Goal: Book appointment/travel/reservation

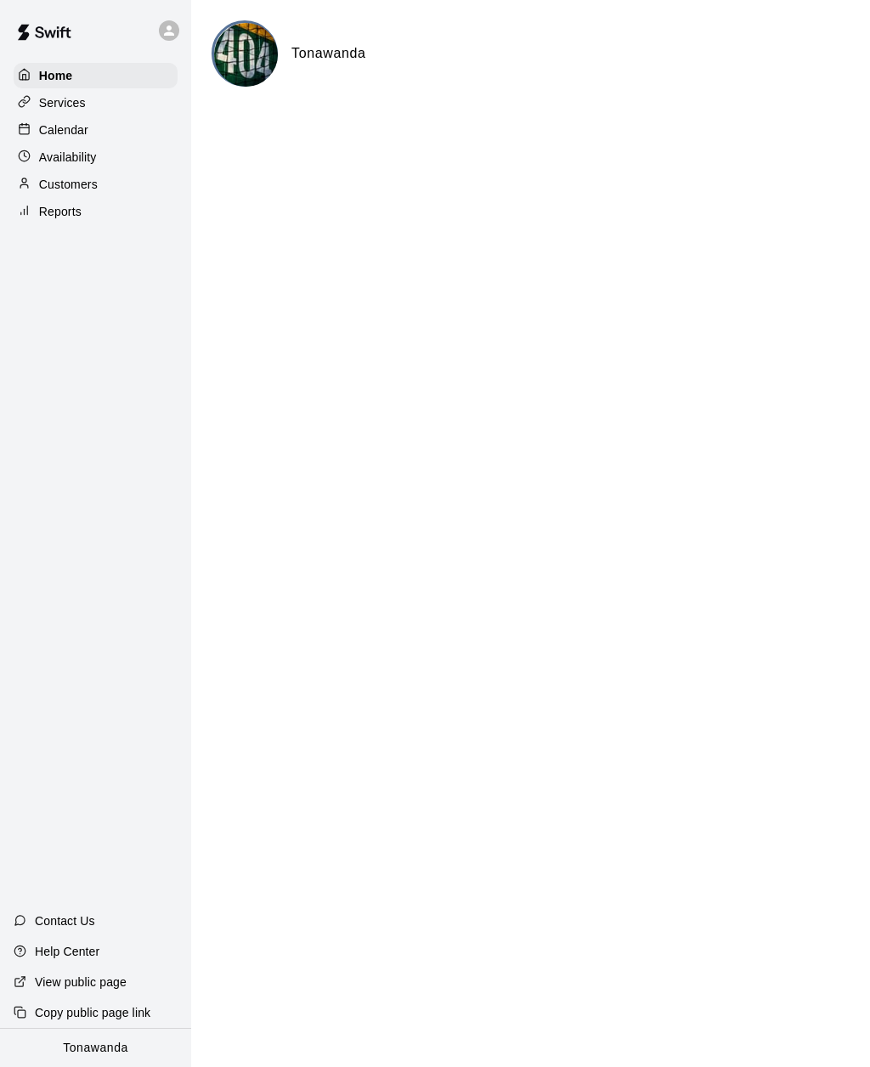
click at [54, 135] on p "Calendar" at bounding box center [63, 129] width 49 height 17
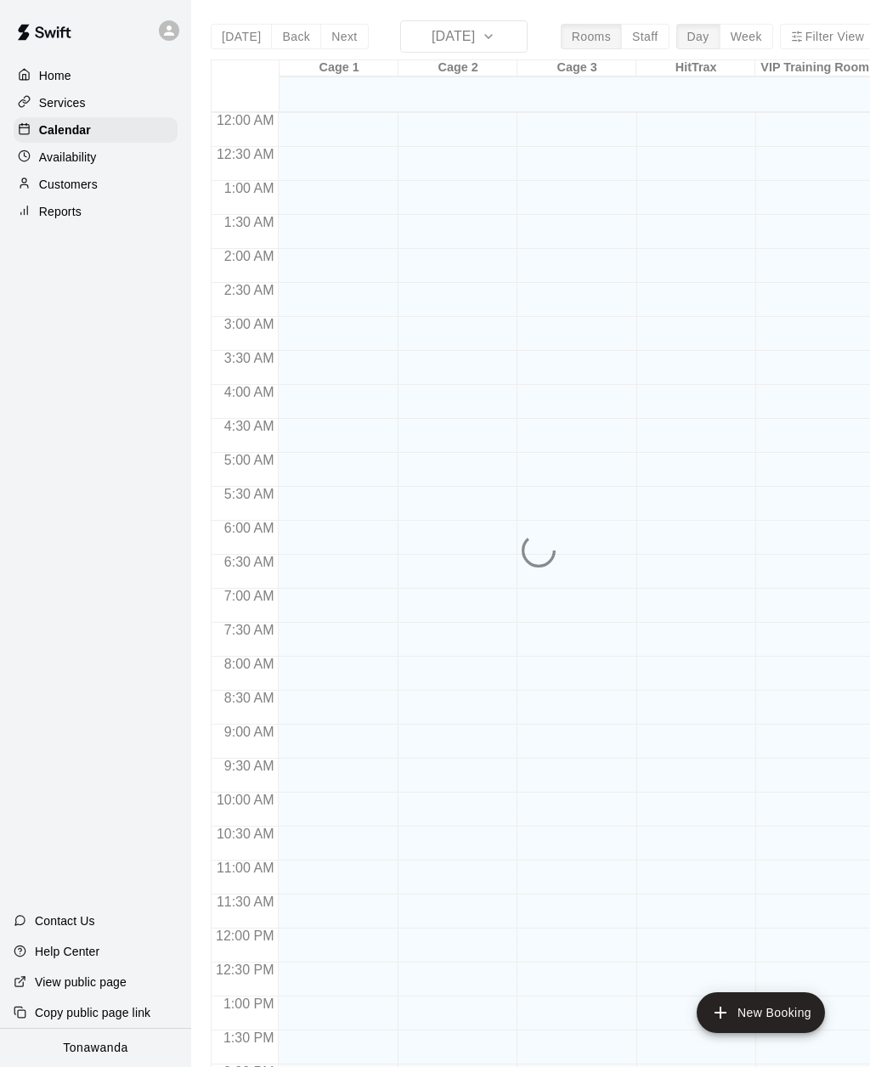
scroll to position [551, 0]
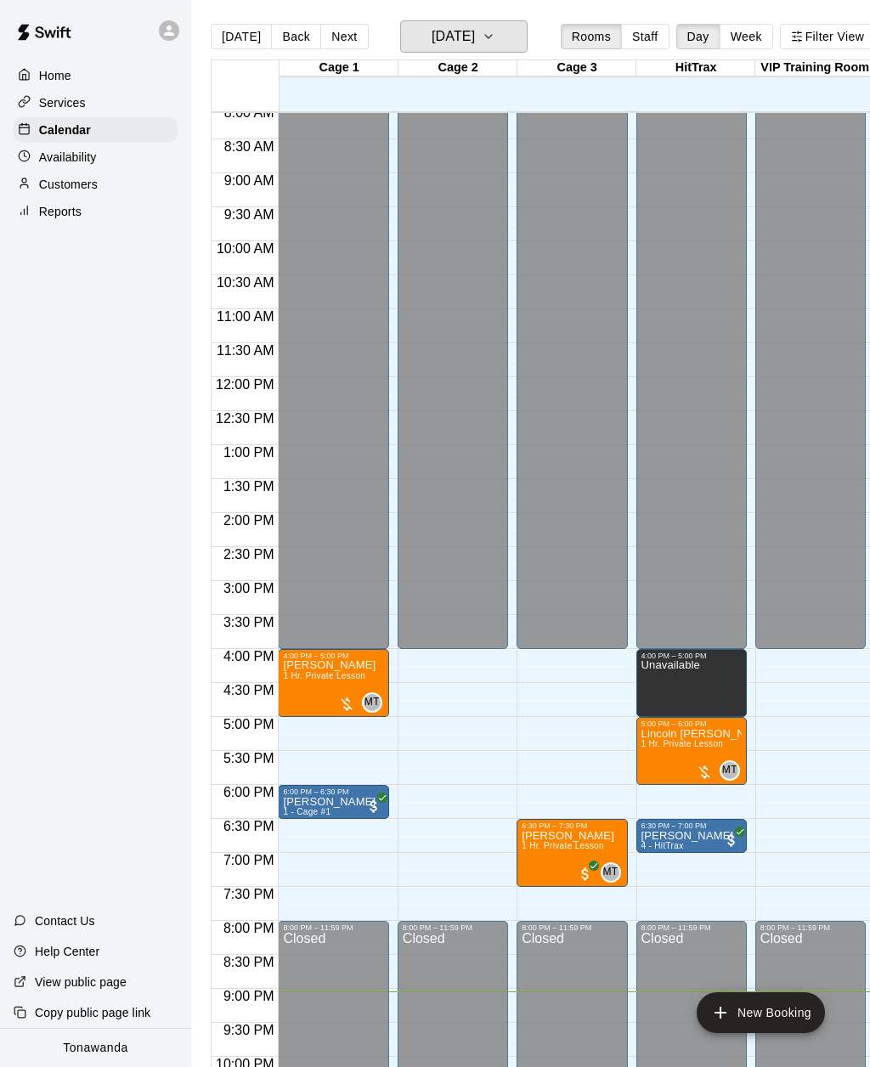
click at [432, 41] on h6 "[DATE]" at bounding box center [453, 37] width 43 height 24
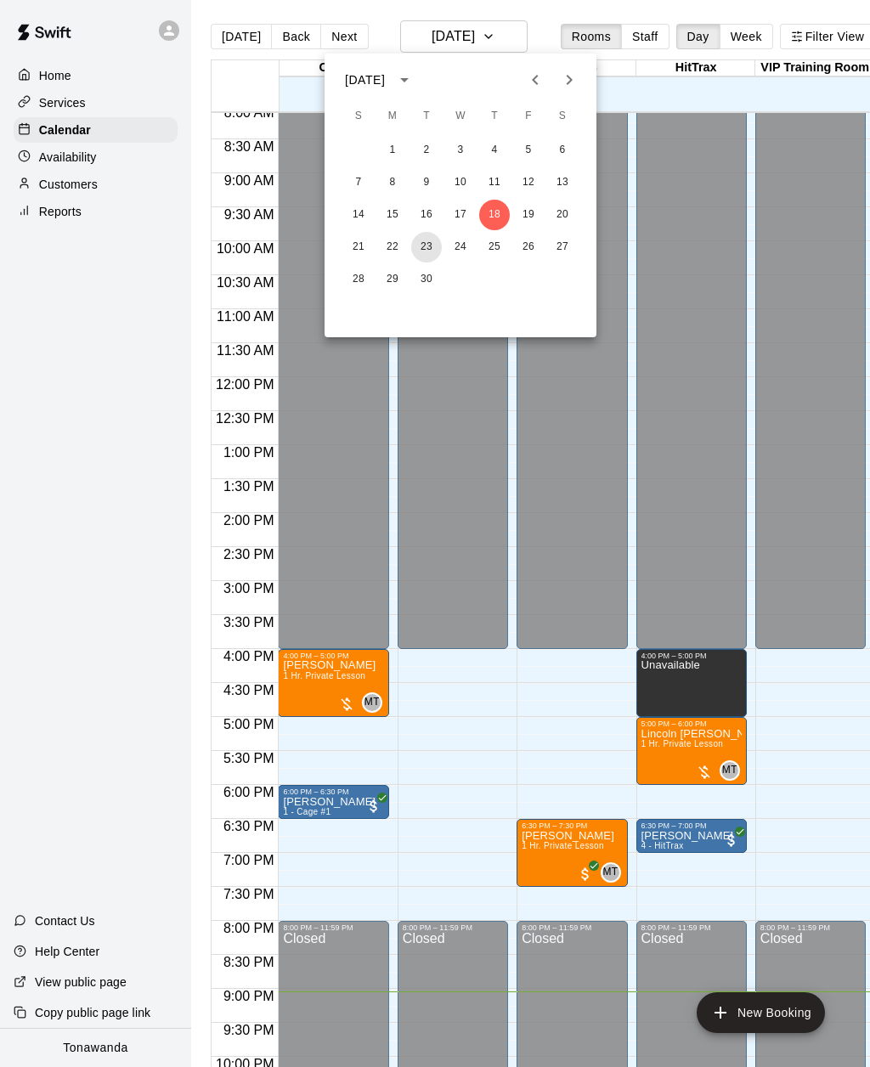
click at [423, 243] on button "23" at bounding box center [426, 247] width 31 height 31
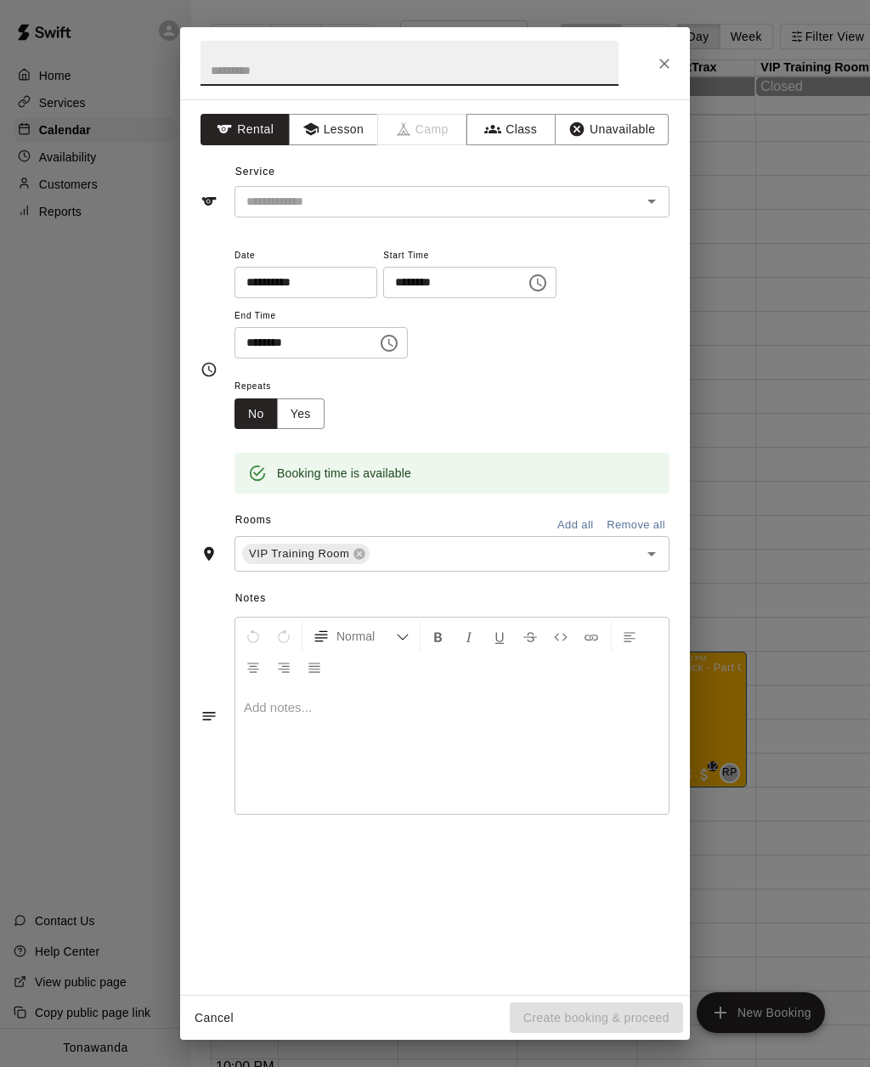
click at [340, 127] on button "Lesson" at bounding box center [333, 129] width 89 height 31
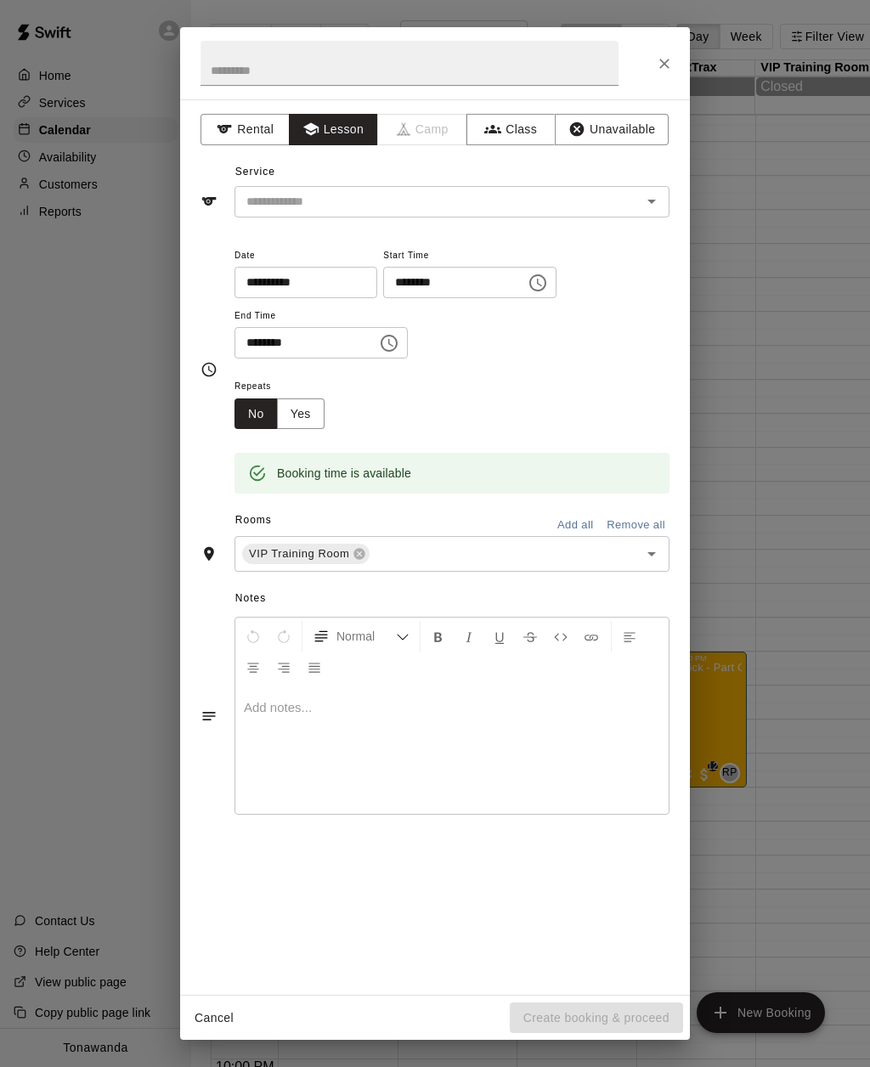
click at [274, 201] on input "text" at bounding box center [427, 201] width 375 height 21
click at [268, 242] on li "1 Hr. Private Lesson" at bounding box center [451, 237] width 435 height 28
type input "**********"
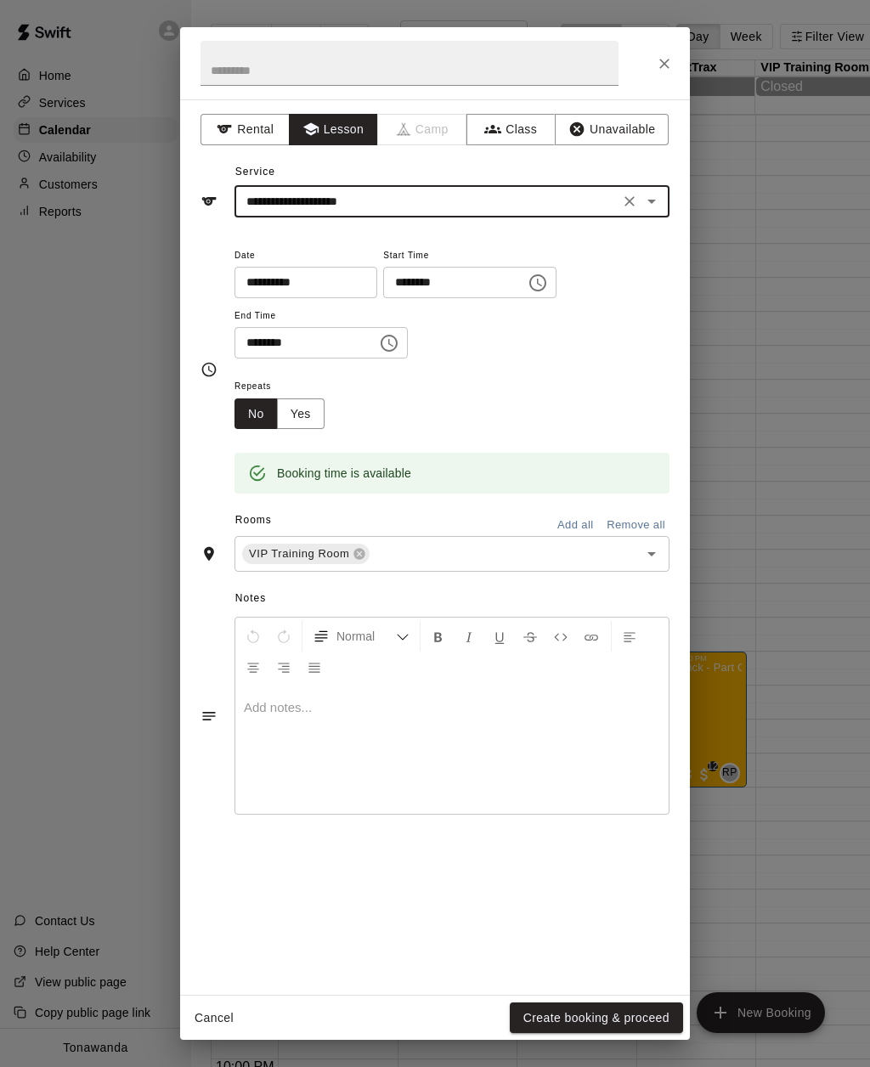
click at [200, 301] on div "**********" at bounding box center [435, 546] width 510 height 895
click at [542, 1020] on button "Create booking & proceed" at bounding box center [596, 1017] width 173 height 31
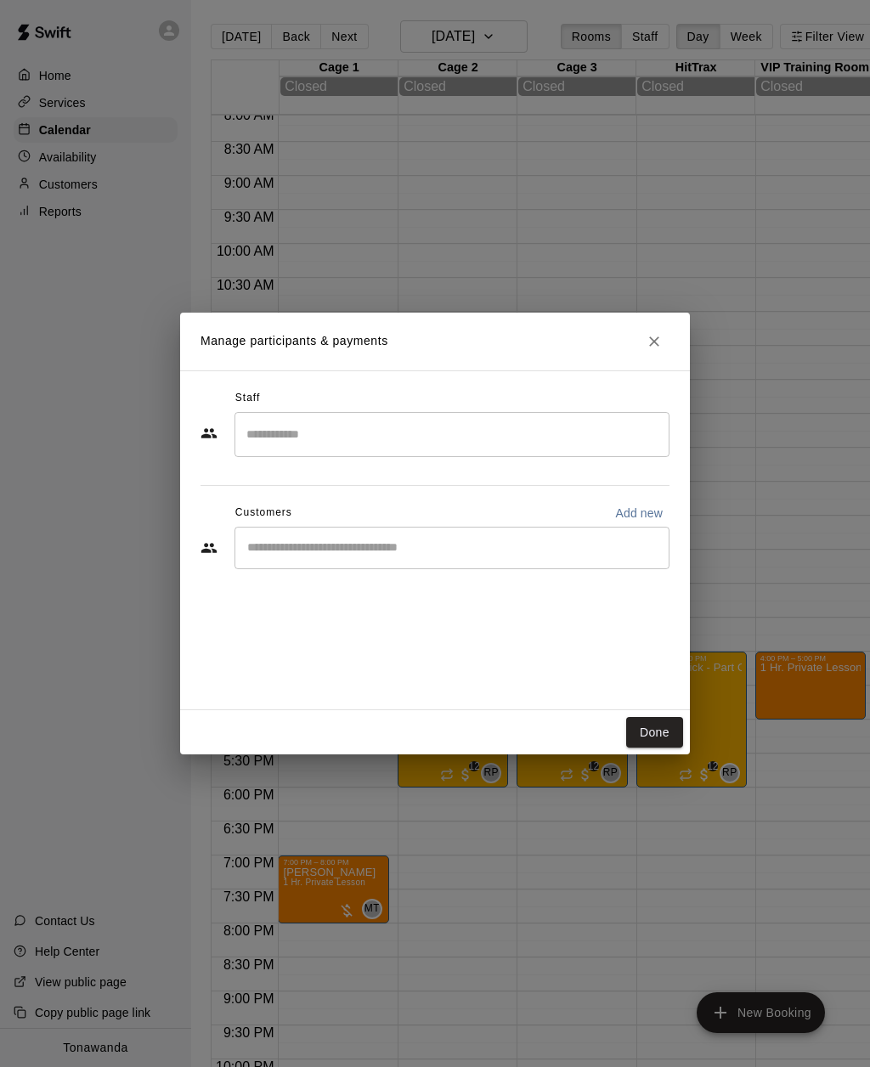
click at [275, 540] on input "Start typing to search customers..." at bounding box center [452, 547] width 420 height 17
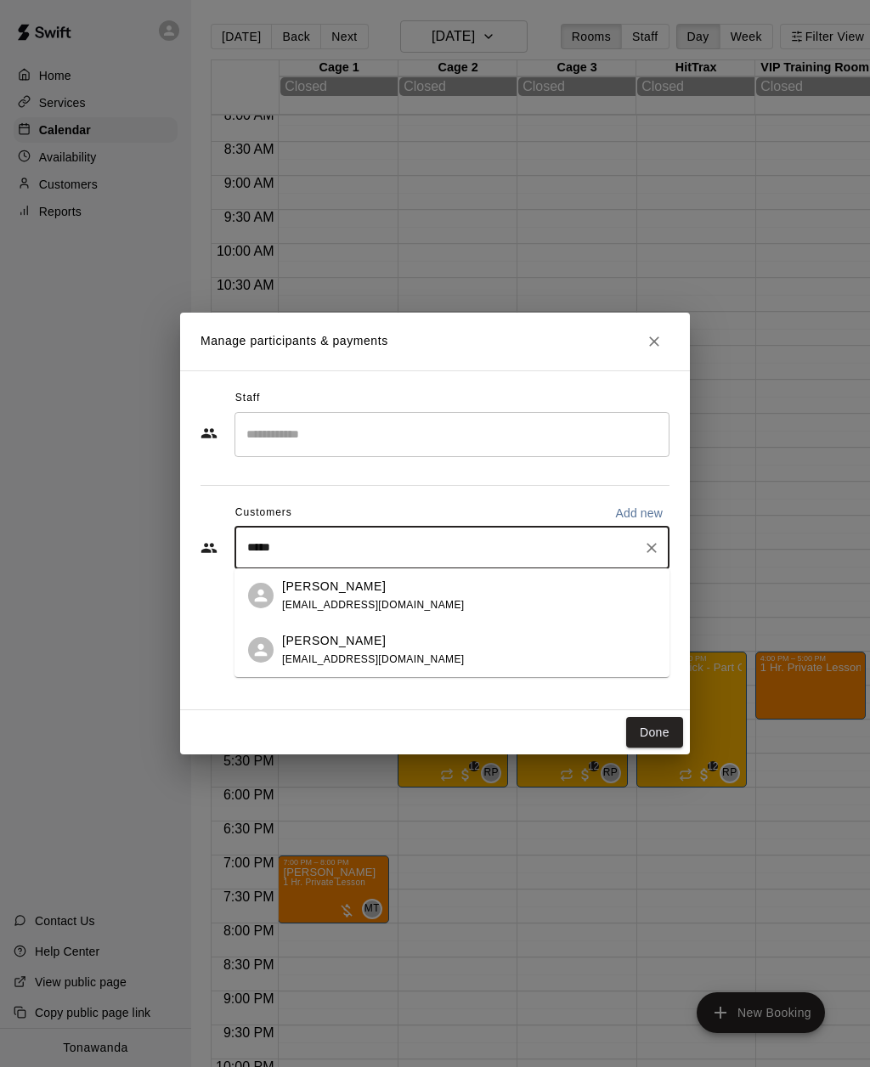
type input "******"
click at [307, 653] on span "[EMAIL_ADDRESS][DOMAIN_NAME]" at bounding box center [373, 659] width 183 height 12
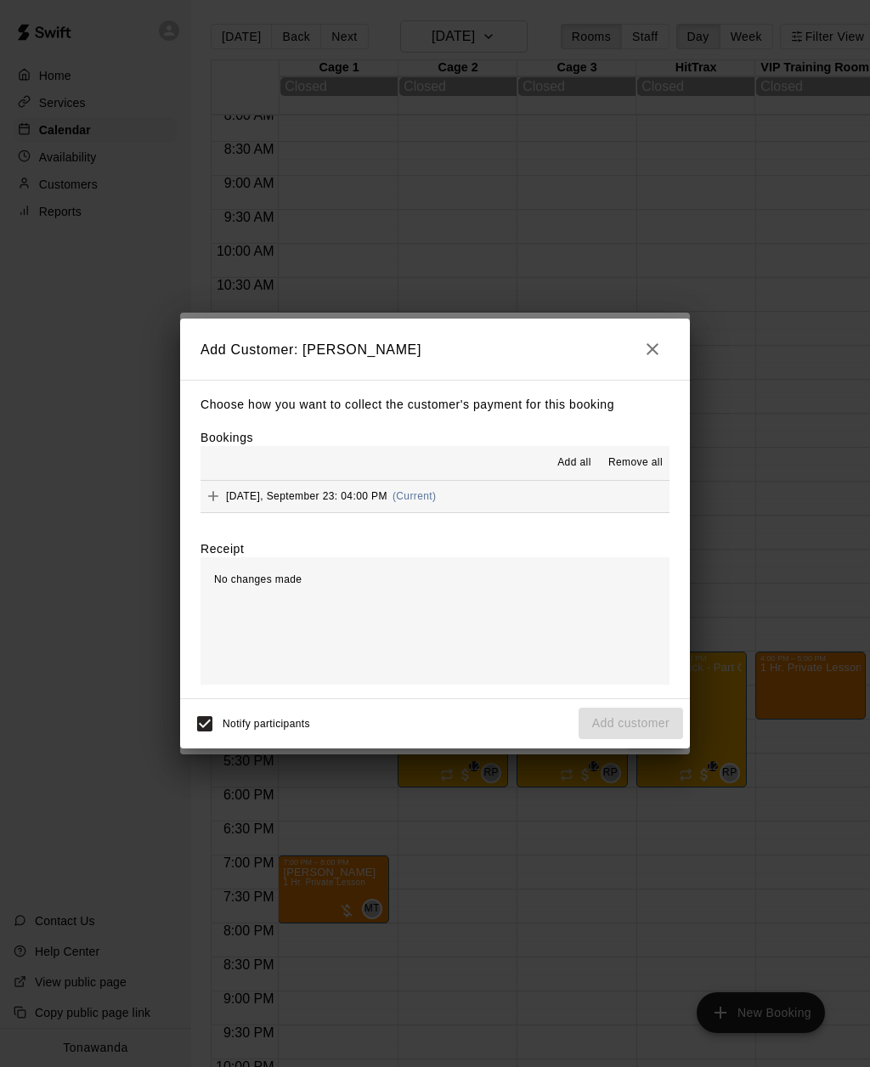
click at [218, 489] on icon "Add" at bounding box center [213, 496] width 17 height 17
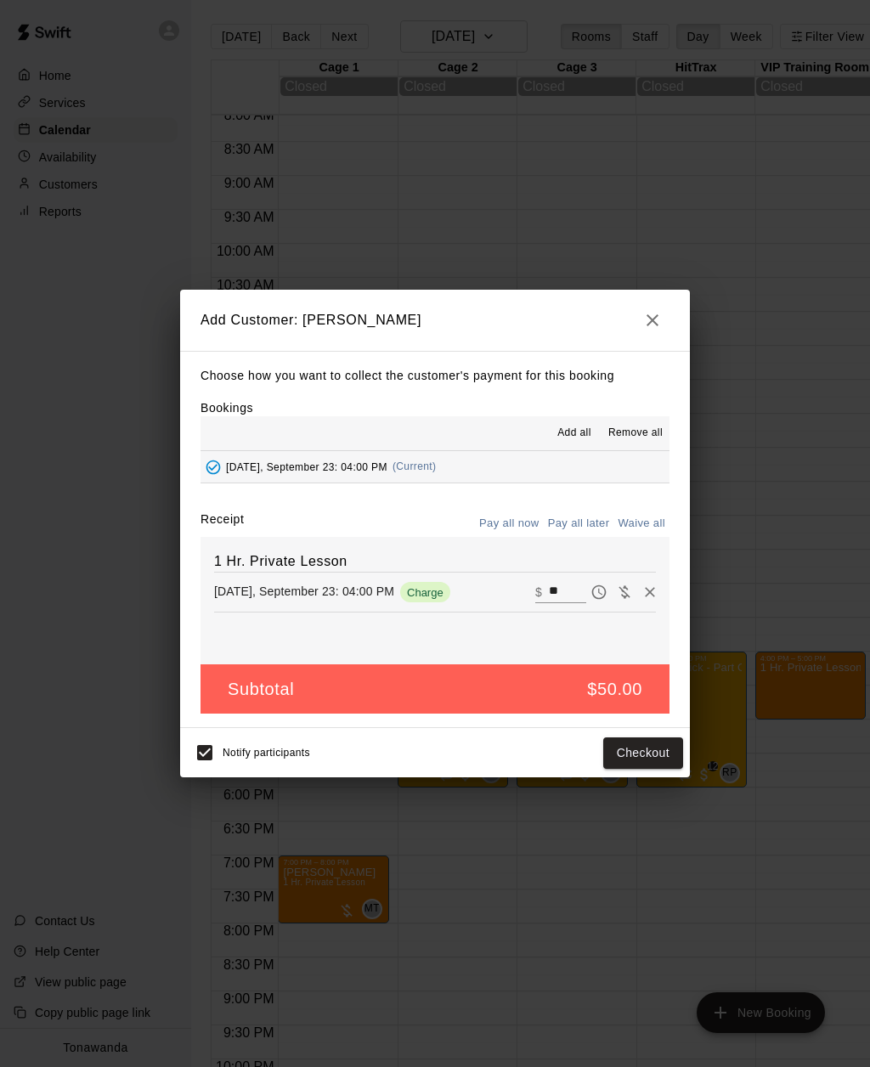
click at [577, 516] on button "Pay all later" at bounding box center [579, 524] width 71 height 26
click at [617, 741] on button "Add customer" at bounding box center [630, 752] width 104 height 31
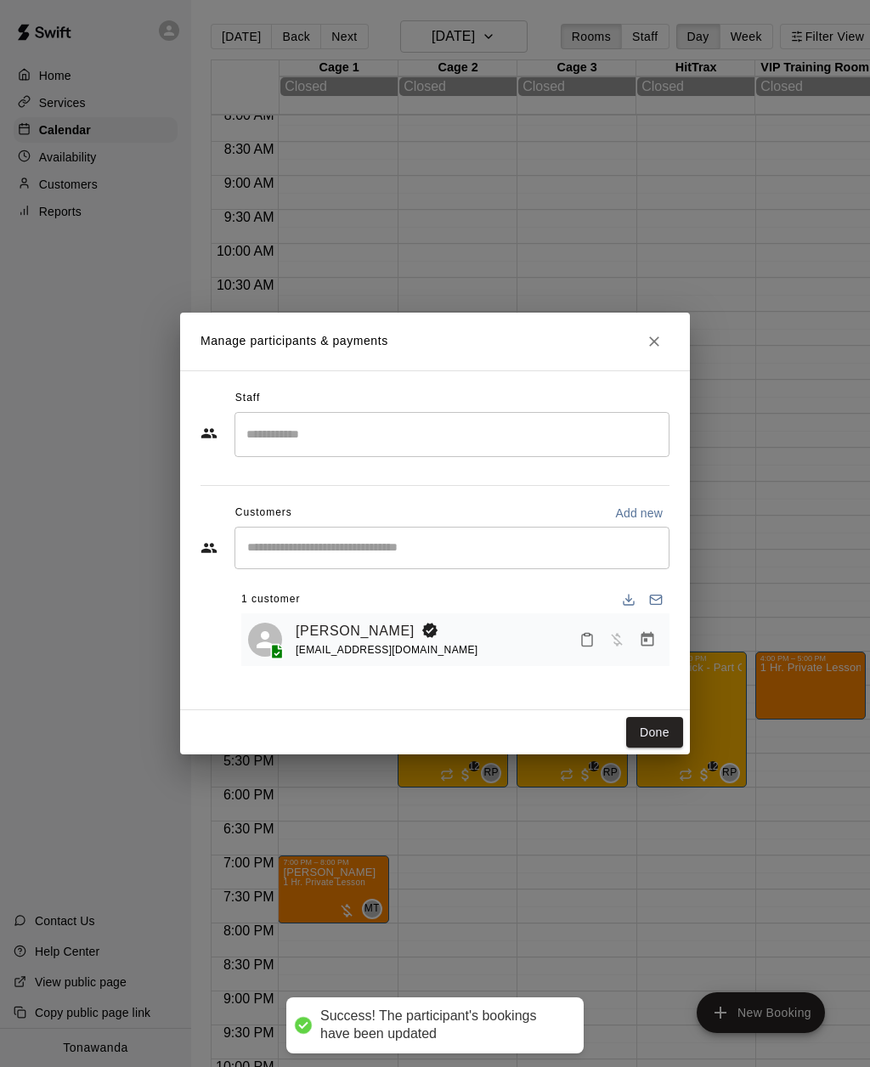
click at [262, 435] on input "Search staff" at bounding box center [452, 435] width 420 height 30
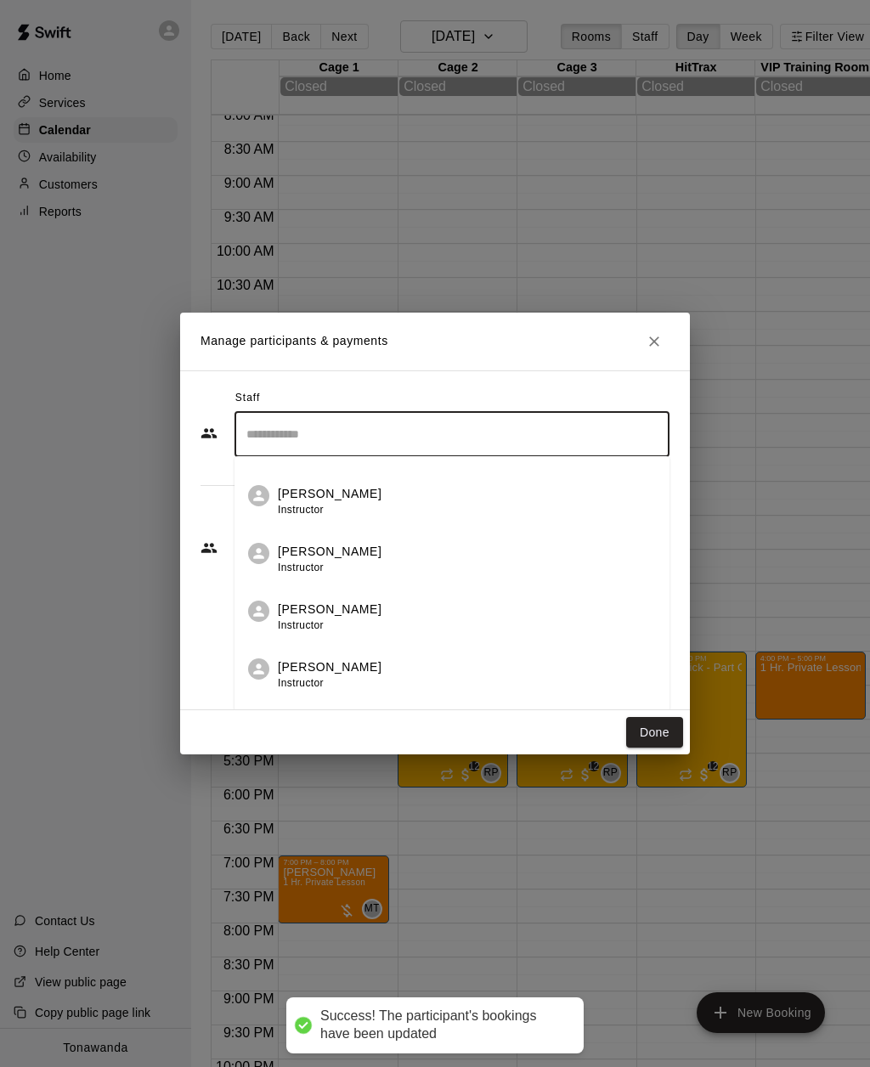
scroll to position [161, 0]
click at [291, 618] on div "[PERSON_NAME] Instructor" at bounding box center [330, 618] width 104 height 33
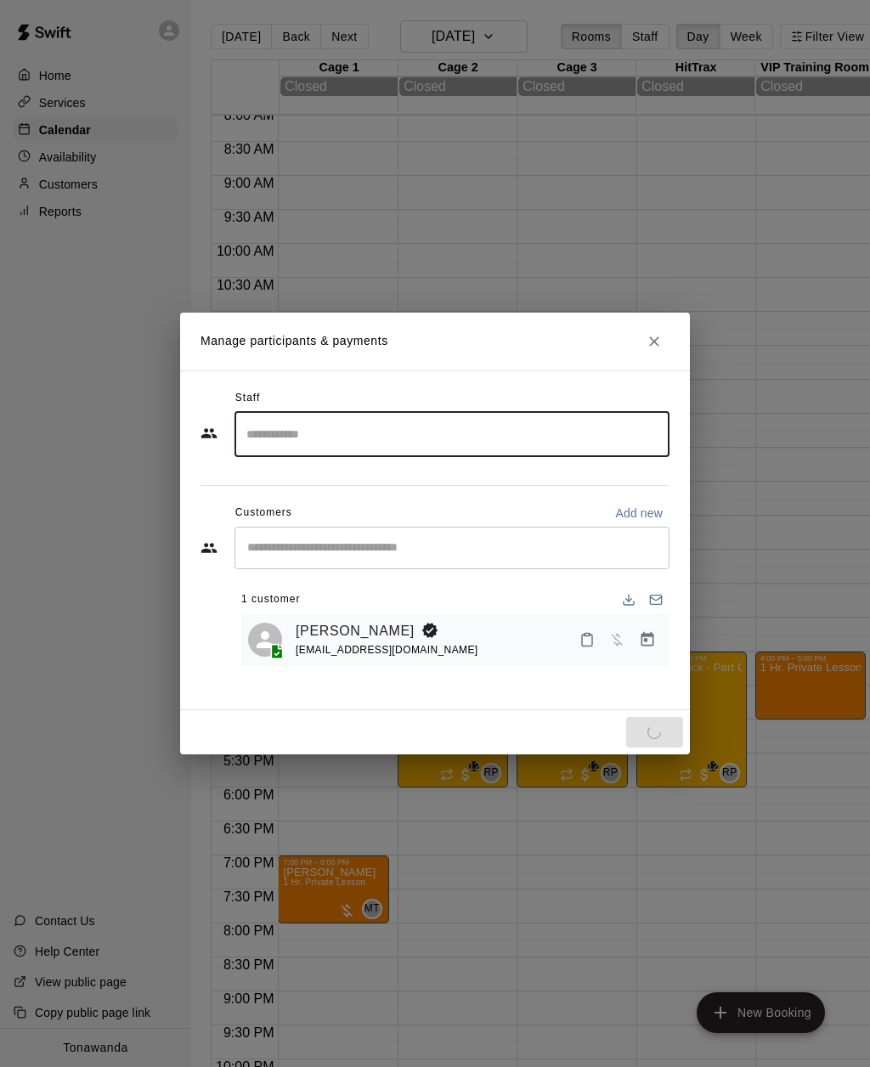
click at [195, 383] on div "Staff ​ Customers Add new ​ 1 customer [PERSON_NAME] [EMAIL_ADDRESS][DOMAIN_NAM…" at bounding box center [435, 540] width 510 height 340
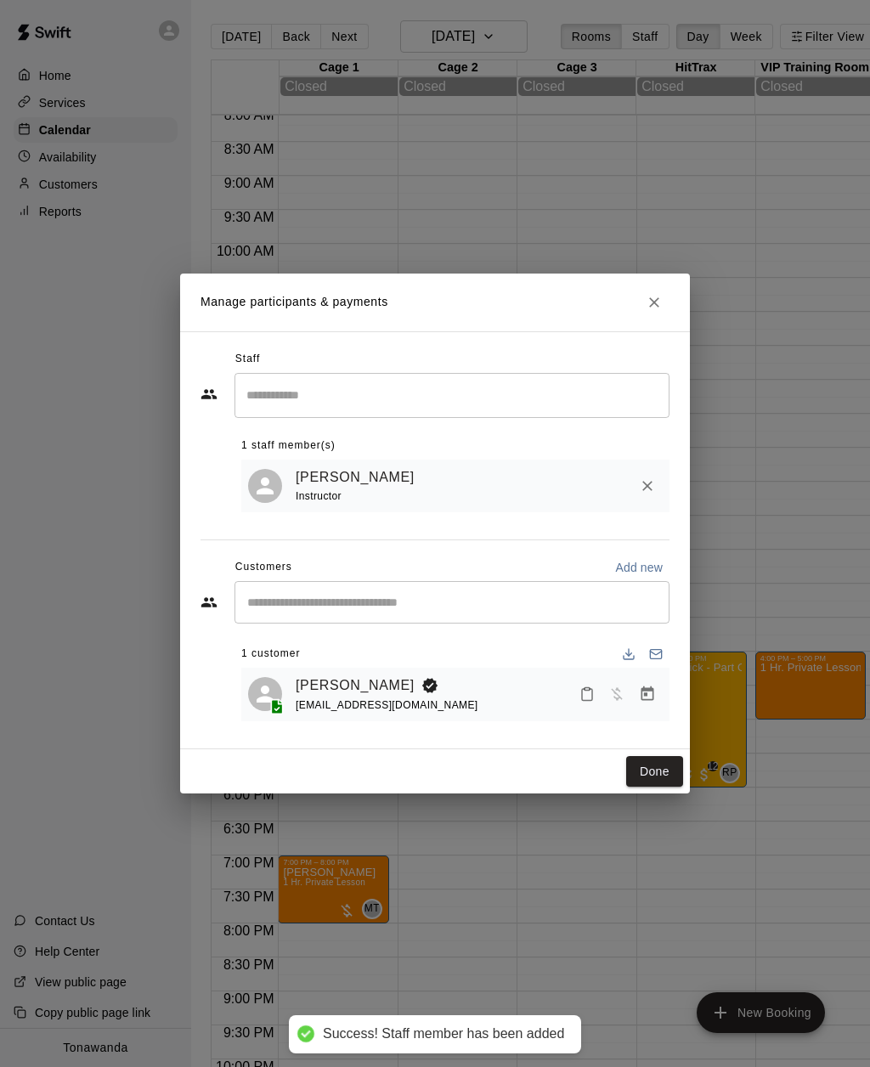
click at [650, 768] on button "Done" at bounding box center [654, 771] width 57 height 31
